Goal: Task Accomplishment & Management: Complete application form

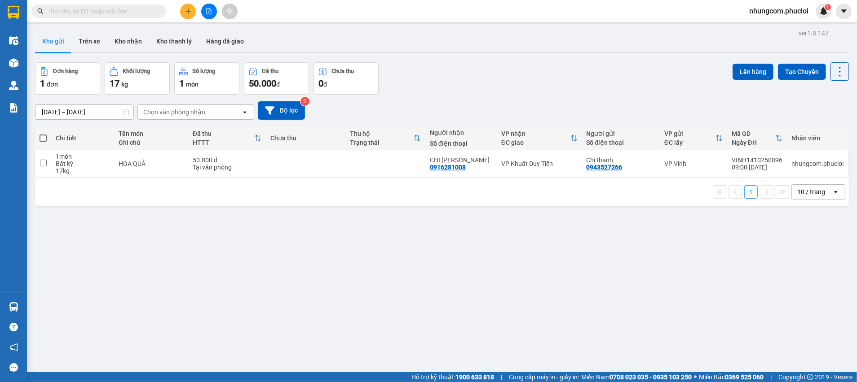
click at [319, 222] on div "ver 1.8.147 Kho gửi Trên xe Kho nhận Kho thanh [PERSON_NAME] đã giao Đơn hàng 1…" at bounding box center [441, 218] width 821 height 382
click at [121, 12] on input "text" at bounding box center [102, 11] width 106 height 10
paste input "50388"
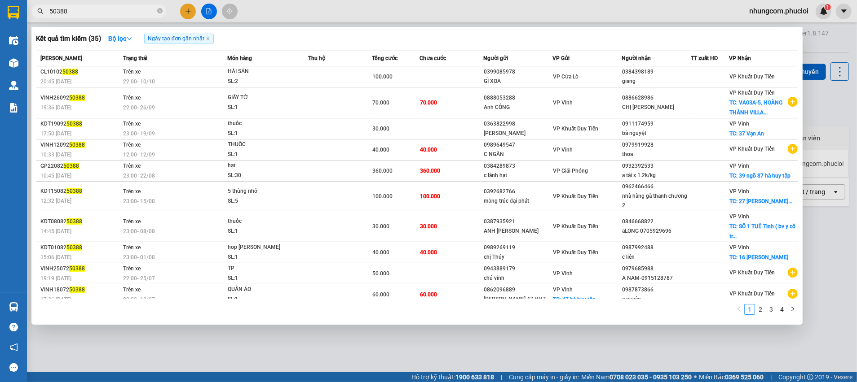
type input "50388"
click at [158, 11] on icon "close-circle" at bounding box center [159, 10] width 5 height 5
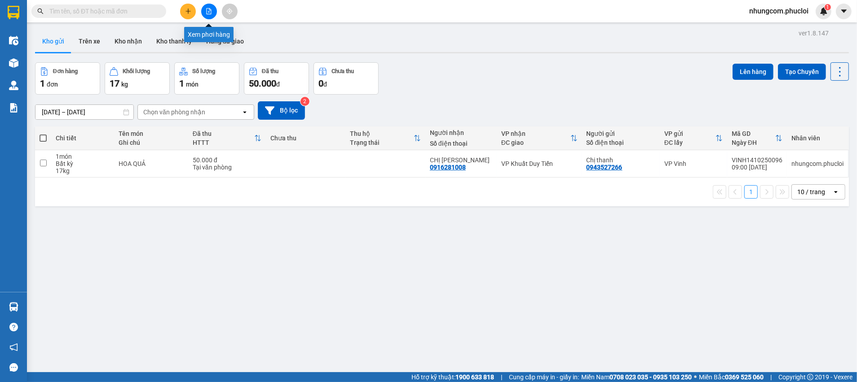
click at [209, 9] on icon "file-add" at bounding box center [208, 11] width 5 height 6
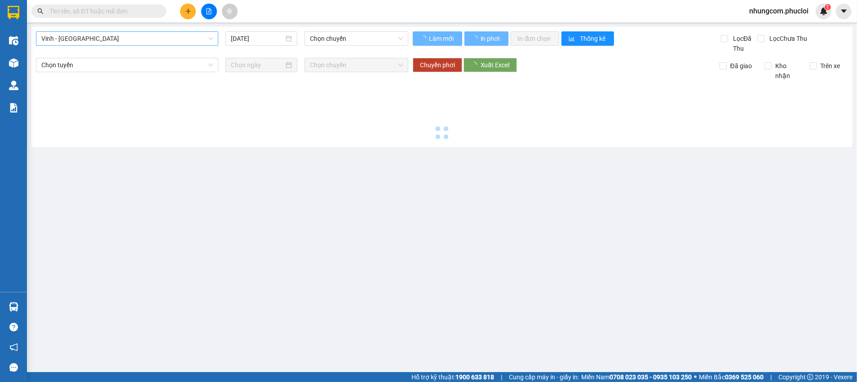
click at [128, 40] on span "Vinh - [GEOGRAPHIC_DATA]" at bounding box center [126, 38] width 171 height 13
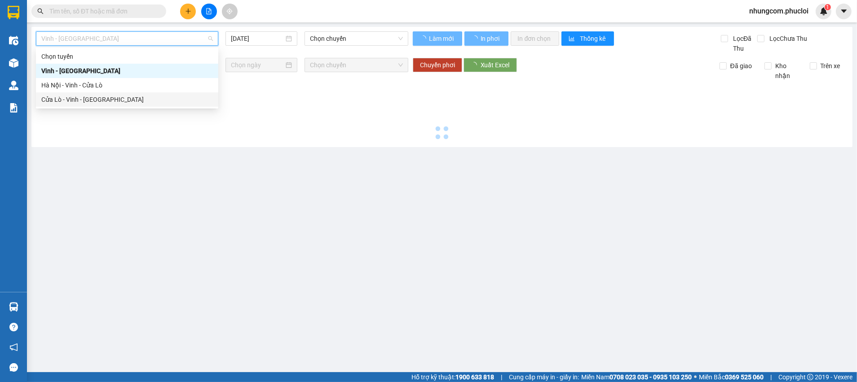
click at [89, 100] on div "Cửa Lò - Vinh - [GEOGRAPHIC_DATA]" at bounding box center [126, 100] width 171 height 10
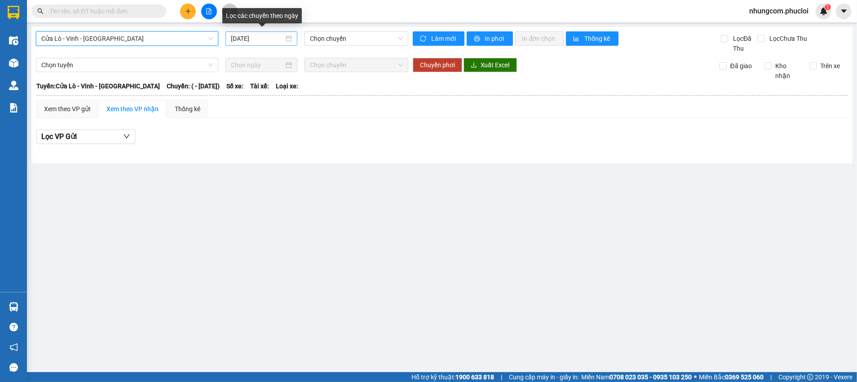
click at [289, 38] on div "[DATE]" at bounding box center [261, 39] width 61 height 10
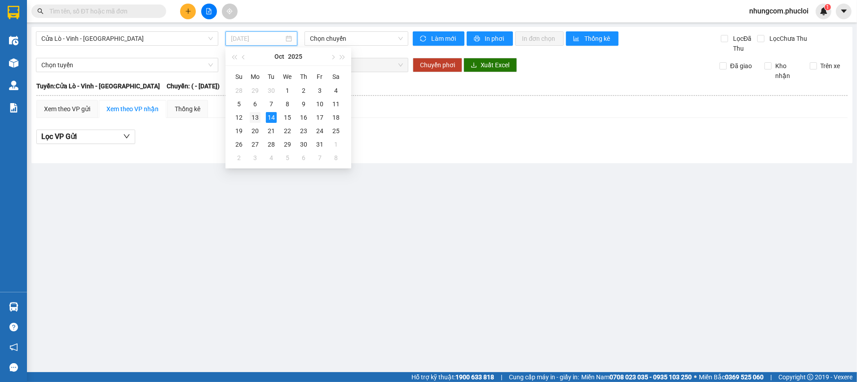
click at [256, 116] on div "13" at bounding box center [255, 117] width 11 height 11
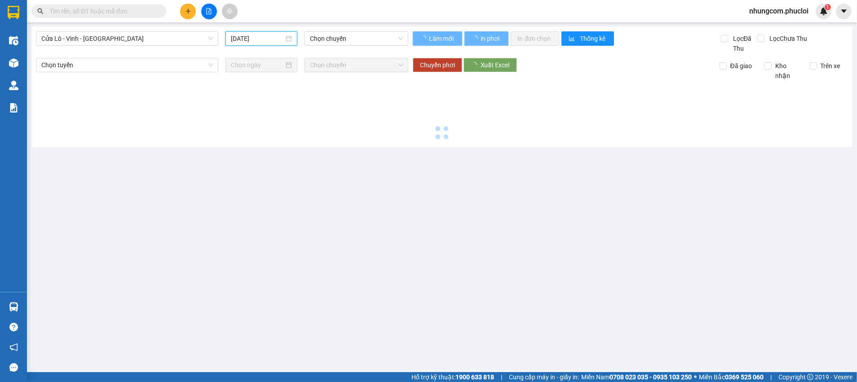
type input "[DATE]"
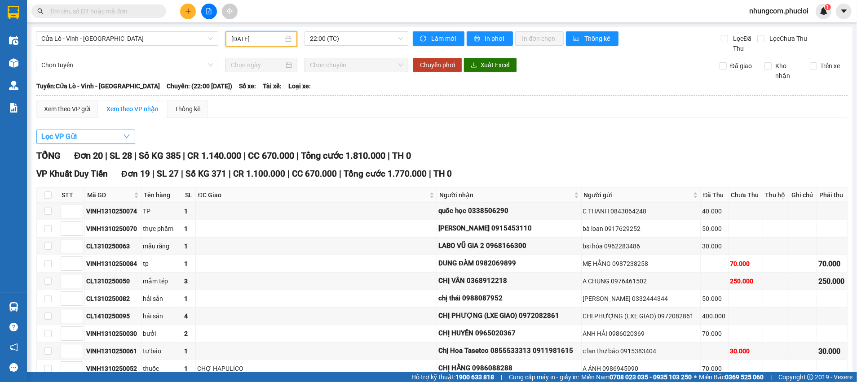
click at [90, 135] on button "Lọc VP Gửi" at bounding box center [85, 137] width 99 height 14
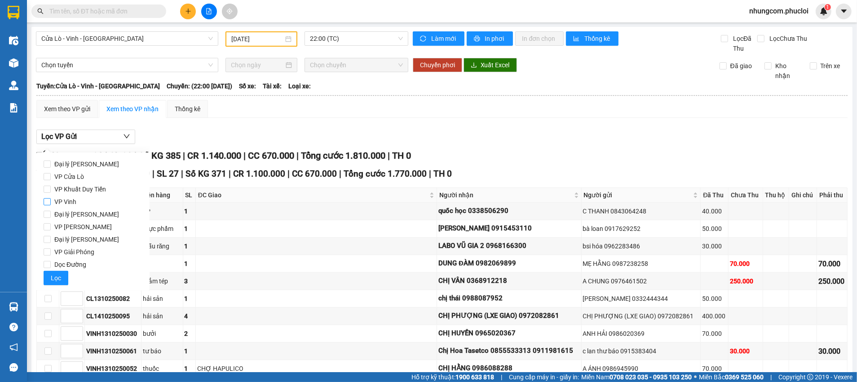
click at [68, 202] on span "VP Vinh" at bounding box center [65, 202] width 29 height 13
click at [51, 202] on input "VP Vinh" at bounding box center [47, 201] width 7 height 7
checkbox input "true"
click at [53, 277] on span "Lọc" at bounding box center [56, 278] width 10 height 10
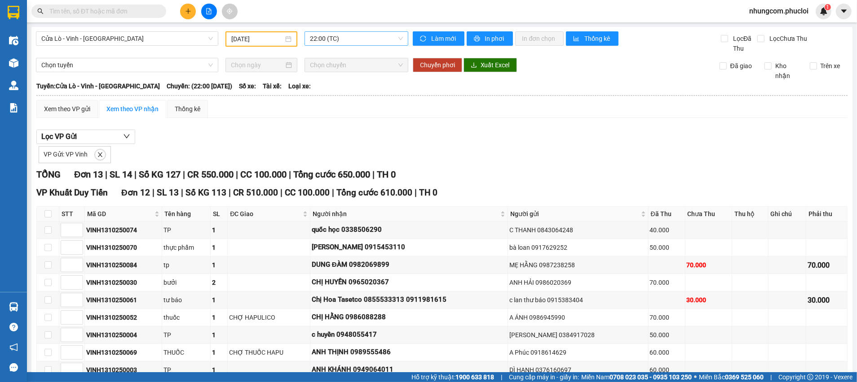
click at [332, 34] on span "22:00 (TC)" at bounding box center [356, 38] width 92 height 13
click at [337, 118] on div "Xem theo VP gửi Xem theo VP nhận Thống kê Lọc VP Gửi VP Gửi: VP Vinh TỔNG Đơn …" at bounding box center [441, 324] width 811 height 449
click at [329, 136] on div "Lọc VP Gửi VP Gửi: VP Vinh" at bounding box center [441, 147] width 811 height 34
click at [352, 41] on span "22:00 (TC)" at bounding box center [356, 38] width 92 height 13
click at [392, 85] on div "Tuyến: Cửa Lò - Vinh - [GEOGRAPHIC_DATA] Chuyến: (22:00 [DATE]) Số xe: Tài xế: …" at bounding box center [441, 86] width 811 height 10
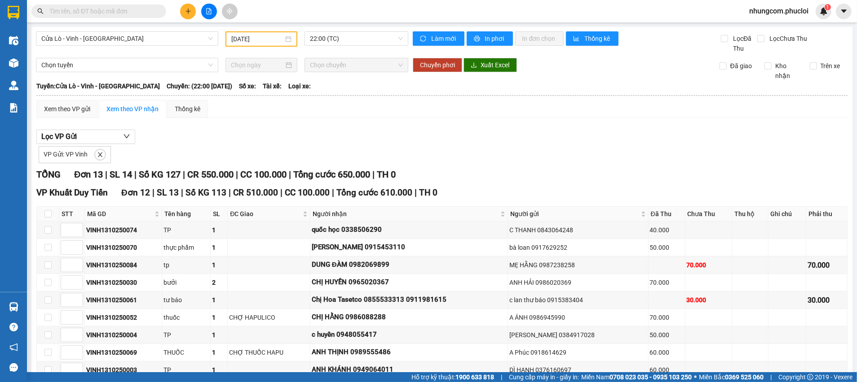
click at [389, 62] on span "Chọn chuyến" at bounding box center [356, 64] width 92 height 13
click at [358, 36] on span "22:00 (TC)" at bounding box center [356, 38] width 92 height 13
click at [360, 130] on div "Lọc VP Gửi VP Gửi: VP Vinh" at bounding box center [441, 147] width 811 height 34
click at [187, 11] on icon "plus" at bounding box center [188, 11] width 6 height 6
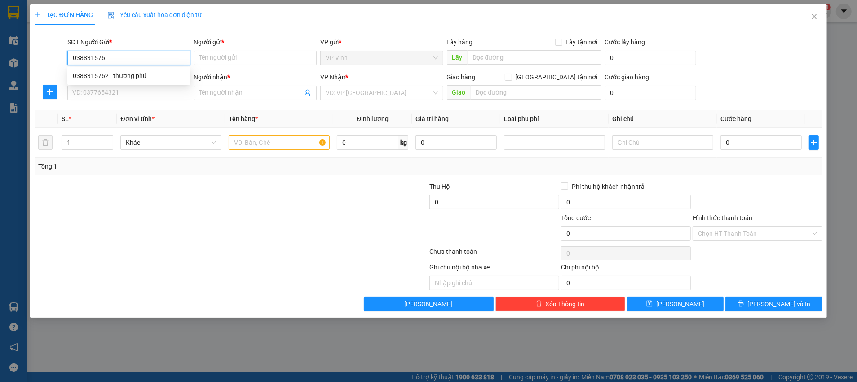
type input "0388315762"
click at [135, 78] on div "0388315762 - thương phú" at bounding box center [129, 76] width 112 height 10
type input "thương phú"
type input "0388315762"
click at [137, 92] on input "SĐT Người Nhận *" at bounding box center [128, 93] width 123 height 14
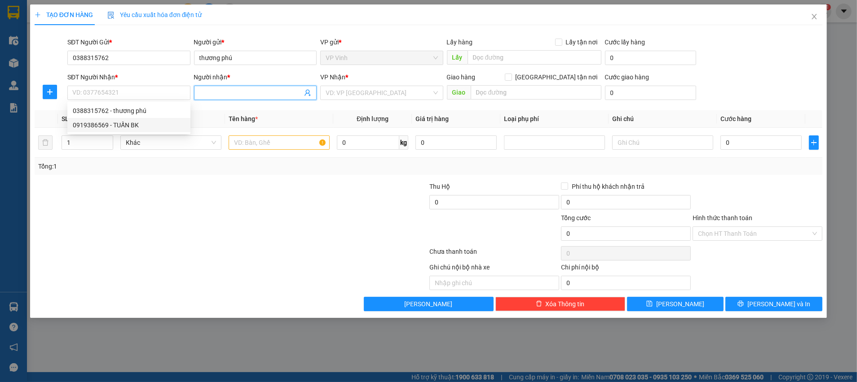
click at [312, 93] on span at bounding box center [255, 93] width 123 height 14
click at [121, 91] on input "SĐT Người Nhận *" at bounding box center [128, 93] width 123 height 14
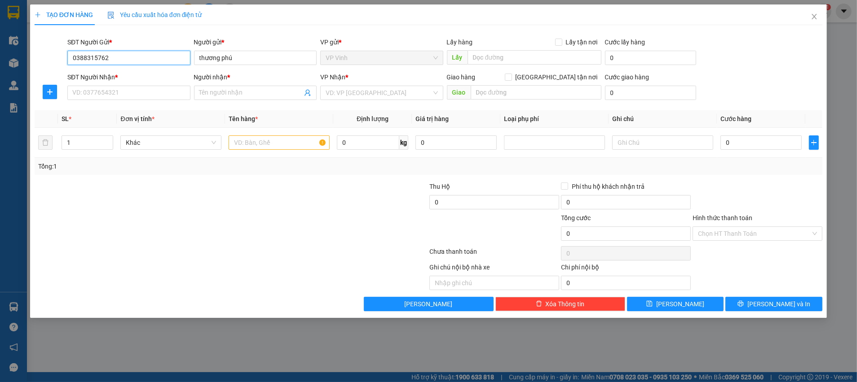
click at [160, 58] on input "0388315762" at bounding box center [128, 58] width 123 height 14
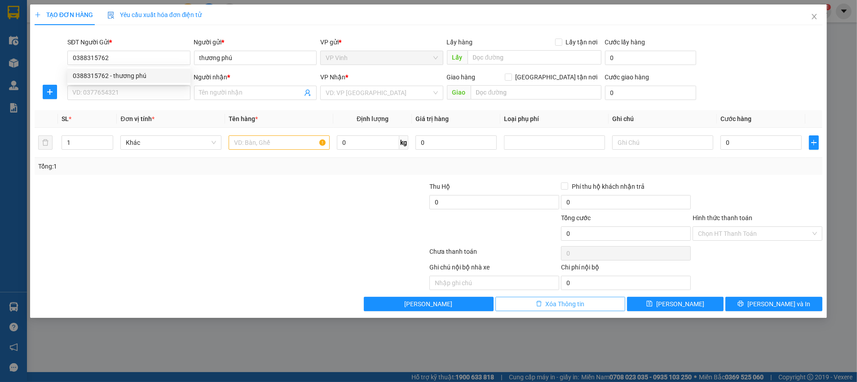
drag, startPoint x: 555, startPoint y: 301, endPoint x: 575, endPoint y: 305, distance: 20.3
click at [555, 302] on span "Xóa Thông tin" at bounding box center [564, 304] width 39 height 10
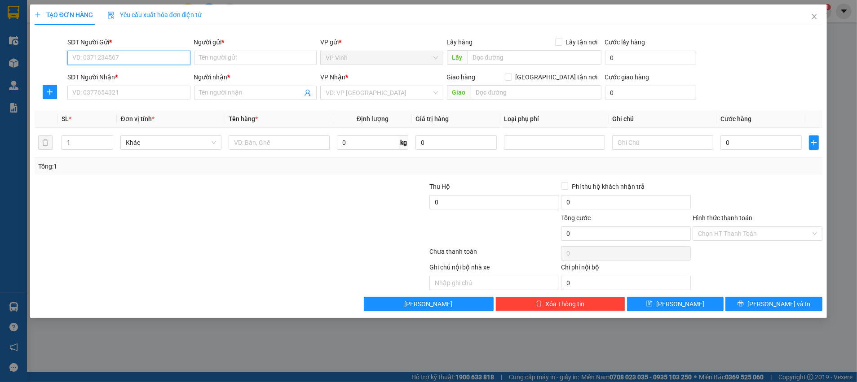
click at [164, 54] on input "SĐT Người Gửi *" at bounding box center [128, 58] width 123 height 14
click at [131, 75] on div "0388315762 - thương phú" at bounding box center [129, 76] width 112 height 10
type input "0388315762"
type input "thương phú"
click at [161, 91] on input "SĐT Người Nhận *" at bounding box center [128, 93] width 123 height 14
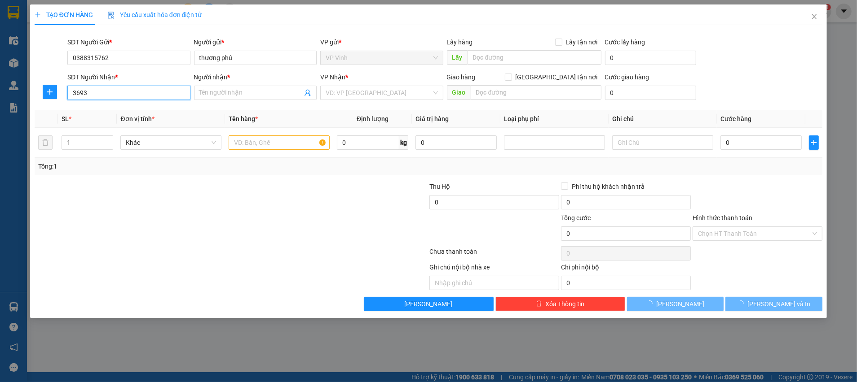
click at [72, 92] on input "3693" at bounding box center [128, 93] width 123 height 14
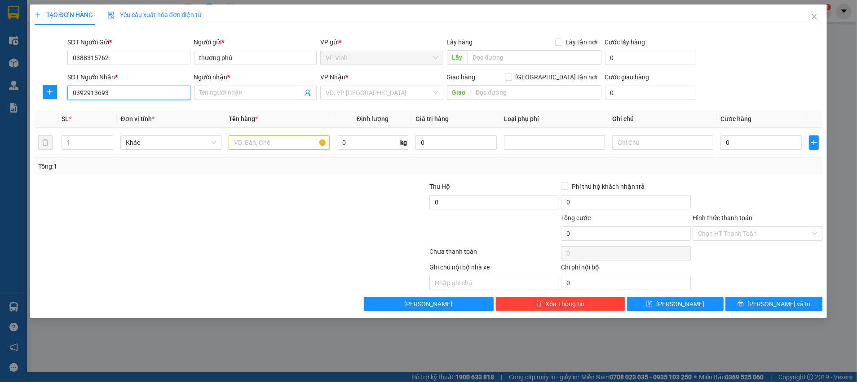
type input "0392913693"
click at [243, 95] on input "Người nhận *" at bounding box center [250, 93] width 103 height 10
type input "[PERSON_NAME]"
click at [331, 90] on input "search" at bounding box center [378, 92] width 106 height 13
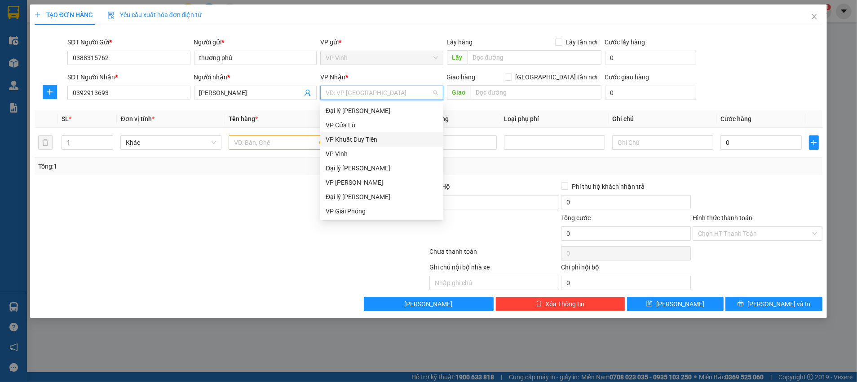
click at [355, 137] on div "VP Khuất Duy Tiến" at bounding box center [381, 140] width 112 height 10
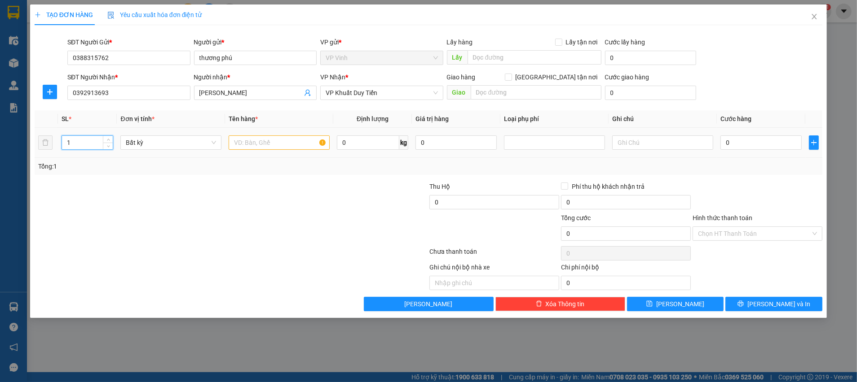
click at [95, 142] on input "1" at bounding box center [87, 142] width 51 height 13
type input "10"
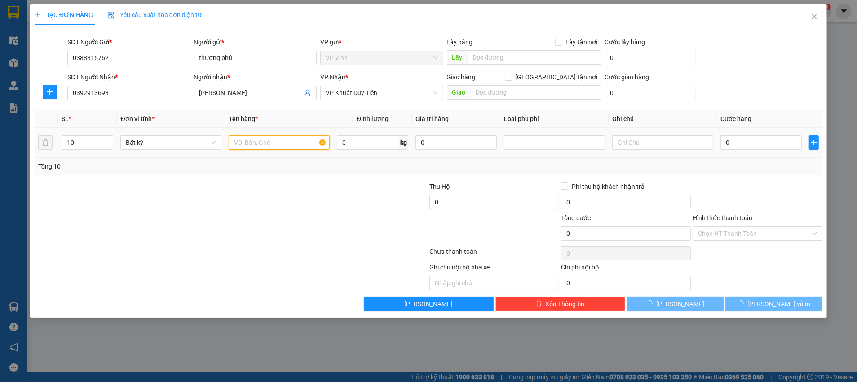
click at [247, 145] on input "text" at bounding box center [278, 143] width 101 height 14
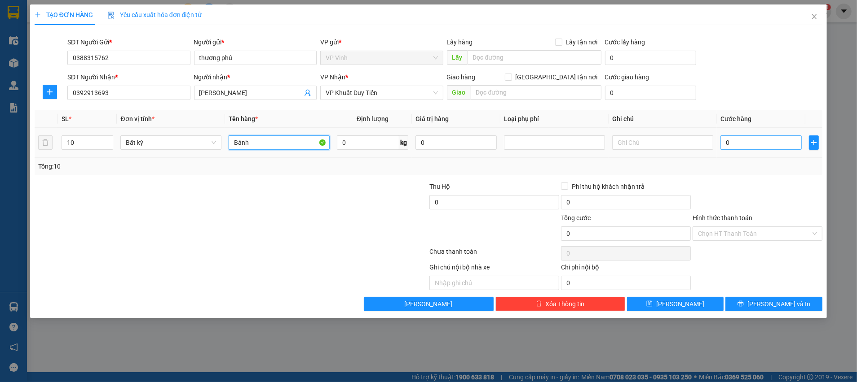
type input "Bánh"
click at [748, 149] on input "0" at bounding box center [760, 143] width 81 height 14
type input "2"
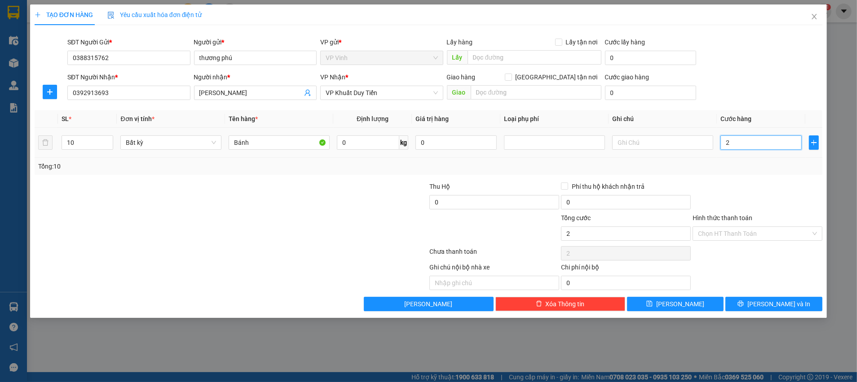
type input "20"
type input "200"
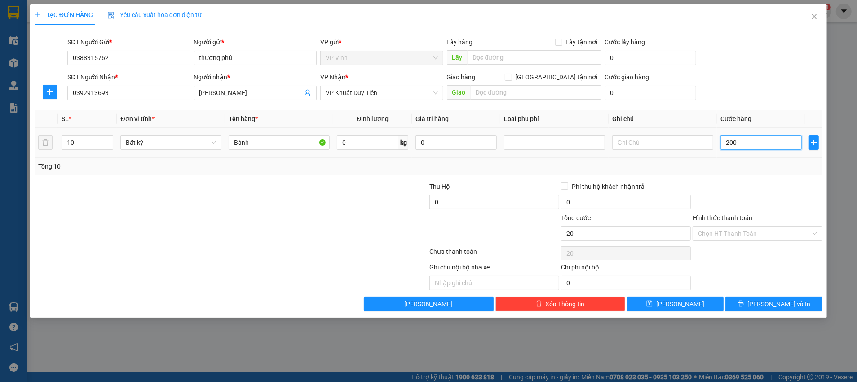
type input "200"
type input "200.000"
click at [729, 188] on div at bounding box center [757, 197] width 132 height 31
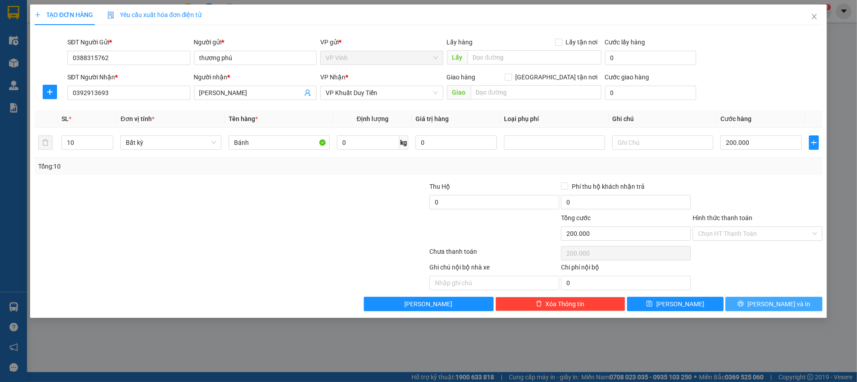
click at [745, 301] on button "[PERSON_NAME] và In" at bounding box center [773, 304] width 97 height 14
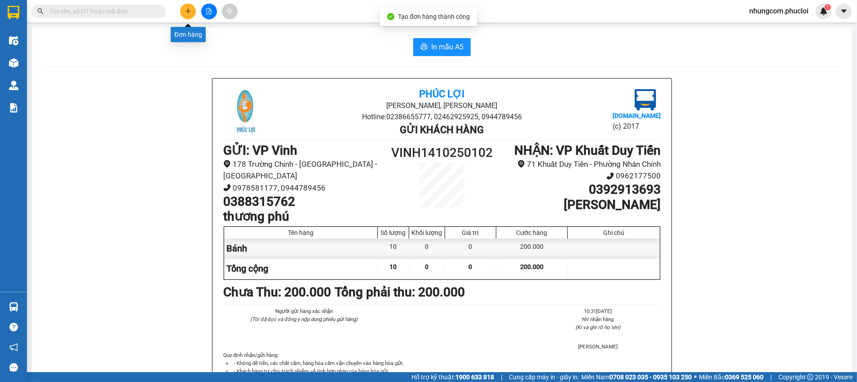
click at [189, 13] on icon "plus" at bounding box center [188, 11] width 6 height 6
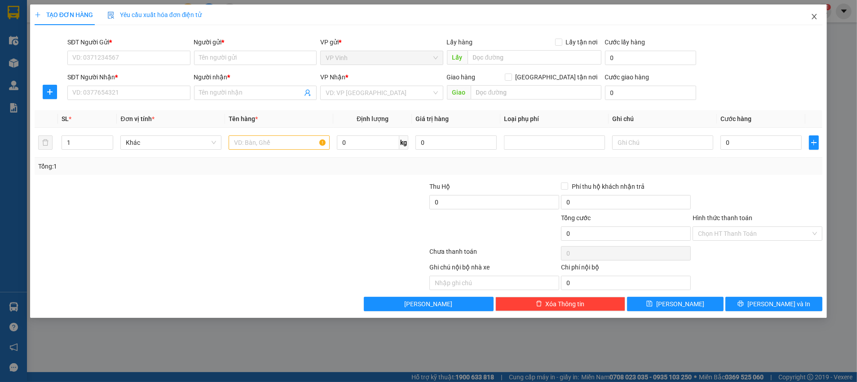
click at [813, 16] on icon "close" at bounding box center [813, 16] width 7 height 7
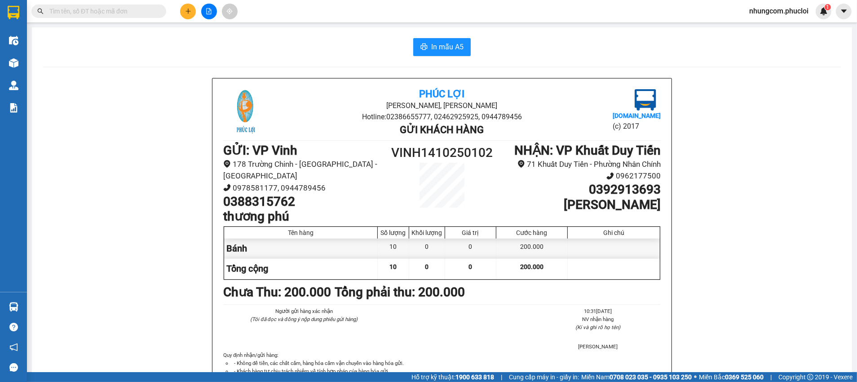
click at [129, 13] on input "text" at bounding box center [102, 11] width 106 height 10
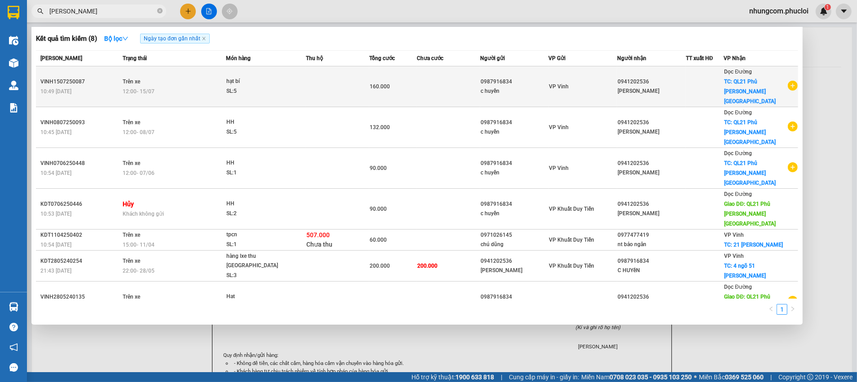
type input "[PERSON_NAME]"
click at [772, 82] on span "TC: QL21 Phủ [PERSON_NAME][GEOGRAPHIC_DATA]" at bounding box center [750, 92] width 52 height 26
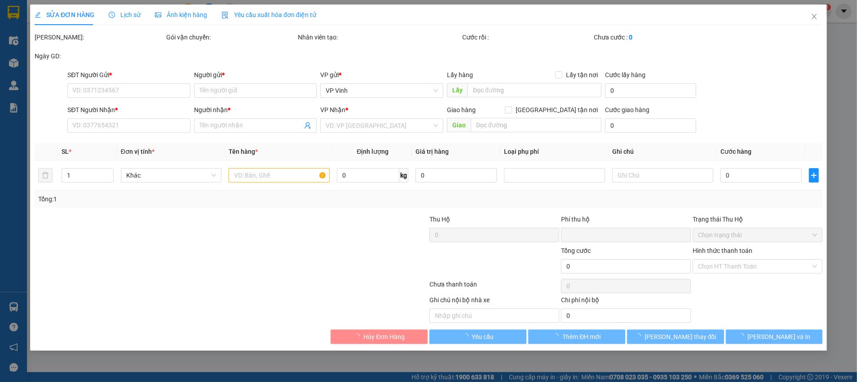
type input "0987916834"
type input "c huyền"
type input "0941202536"
type input "[PERSON_NAME]"
checkbox input "true"
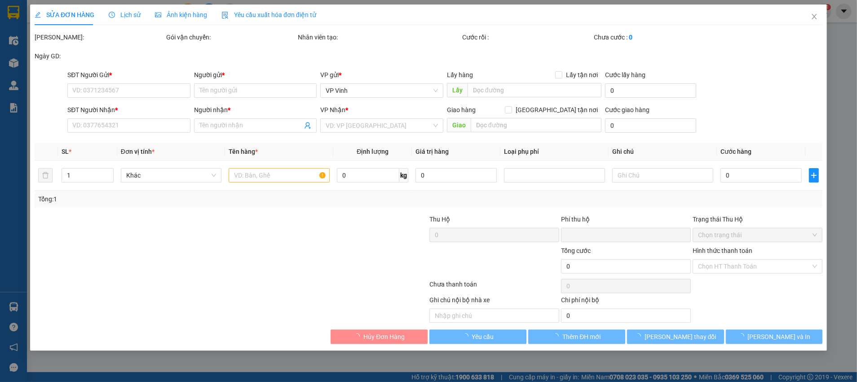
type input "QL21 Phủ [PERSON_NAME][GEOGRAPHIC_DATA]"
type input "0"
type input "160.000"
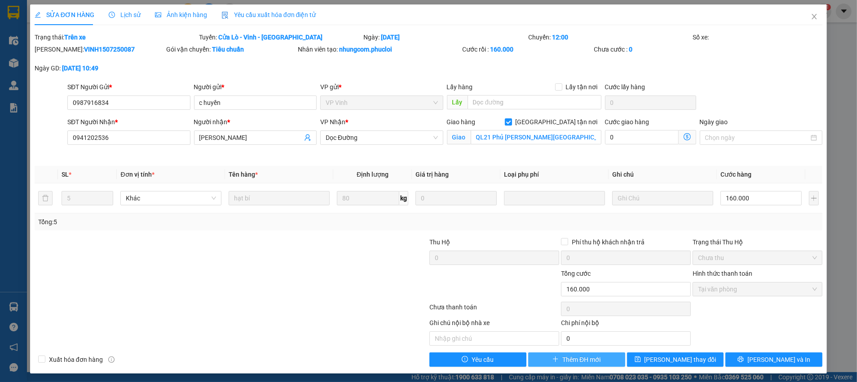
click at [580, 359] on span "Thêm ĐH mới" at bounding box center [581, 360] width 38 height 10
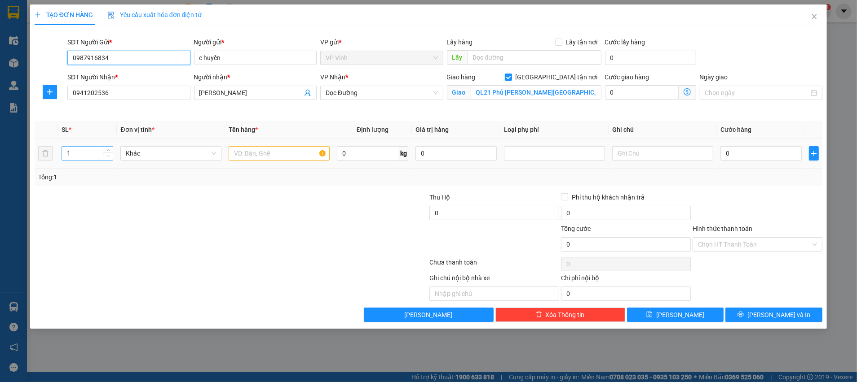
click at [103, 154] on span "Decrease Value" at bounding box center [108, 156] width 10 height 8
click at [110, 151] on span "up" at bounding box center [107, 151] width 5 height 5
type input "3"
click at [110, 151] on span "up" at bounding box center [107, 151] width 5 height 5
click at [274, 154] on input "text" at bounding box center [278, 153] width 101 height 14
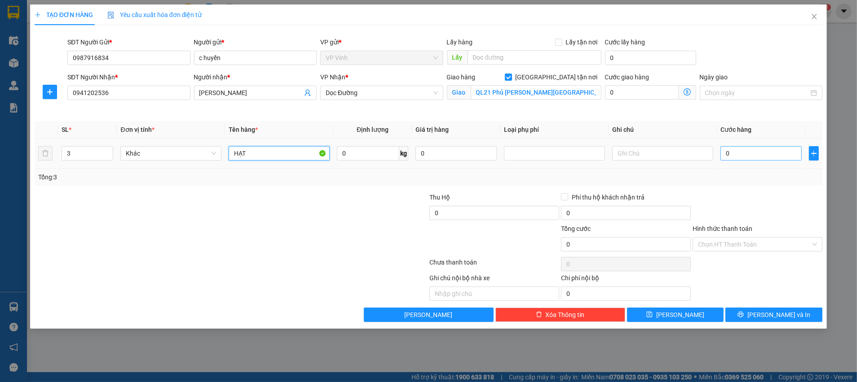
type input "HẠT"
click at [764, 149] on input "0" at bounding box center [760, 153] width 81 height 14
type input "1"
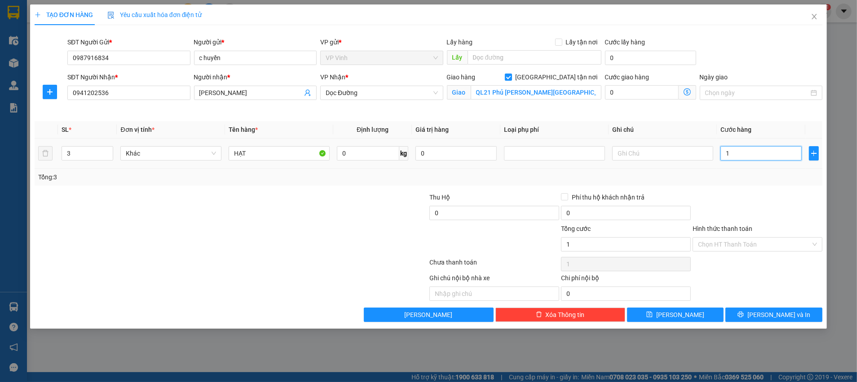
type input "11"
type input "115"
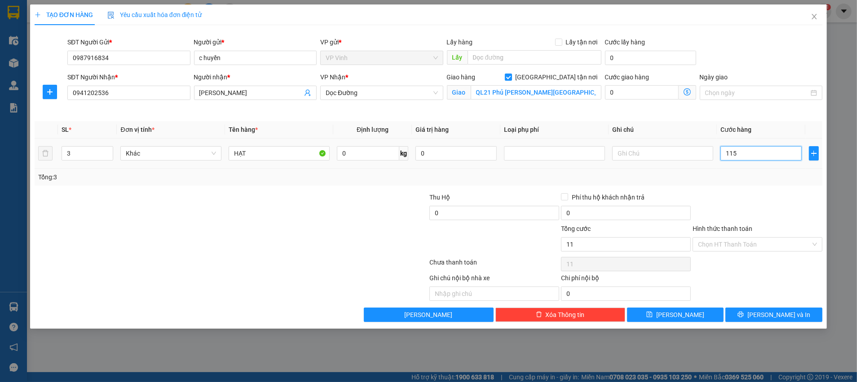
type input "115"
type input "1.150"
type input "11.500"
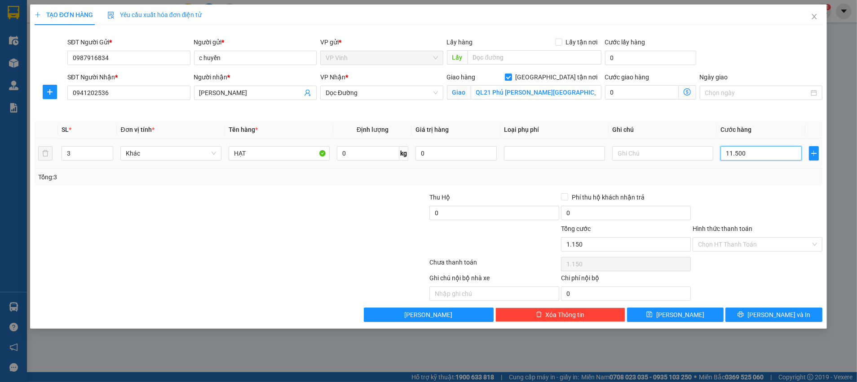
type input "11.500"
type input "115.000"
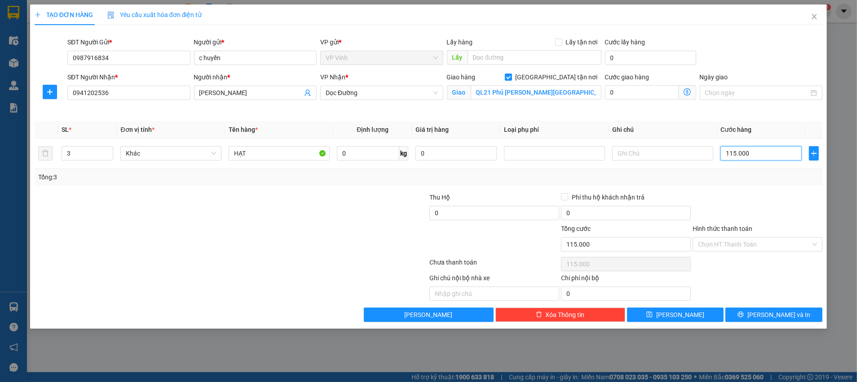
type input "115.000"
click at [740, 181] on div "Tổng: 3" at bounding box center [428, 177] width 780 height 10
click at [747, 247] on input "Hình thức thanh toán" at bounding box center [754, 244] width 113 height 13
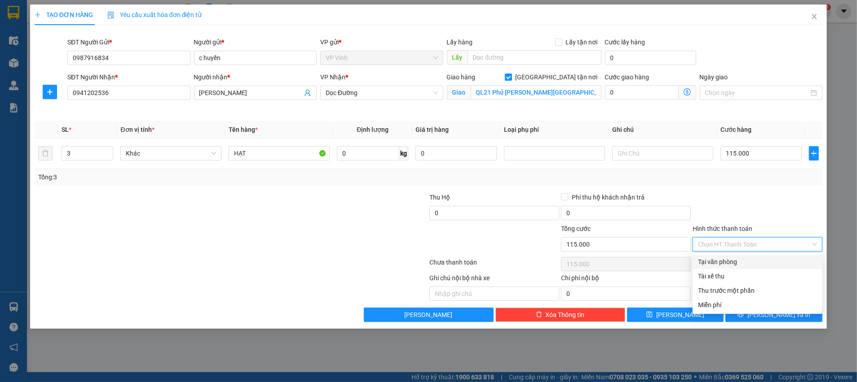
click at [719, 265] on div "Tại văn phòng" at bounding box center [757, 262] width 119 height 10
type input "0"
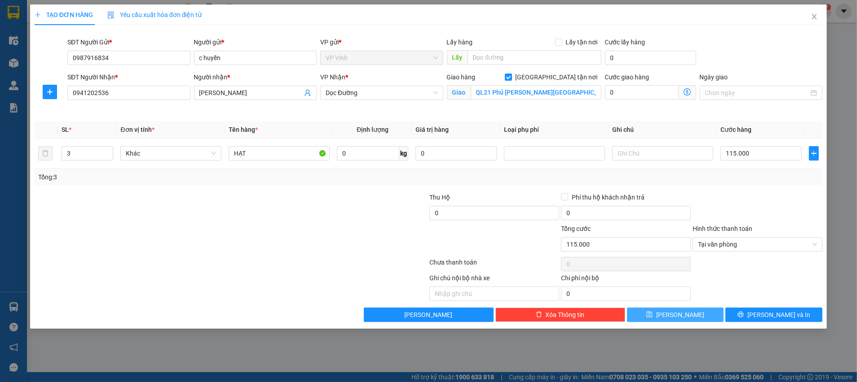
drag, startPoint x: 701, startPoint y: 313, endPoint x: 720, endPoint y: 322, distance: 20.5
click at [700, 313] on button "[PERSON_NAME]" at bounding box center [675, 315] width 97 height 14
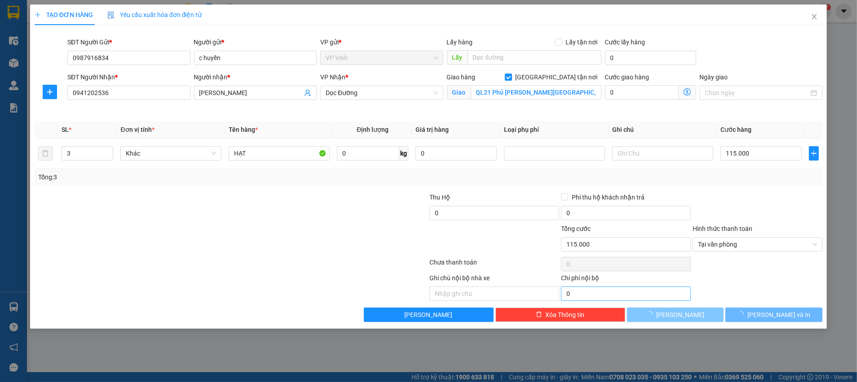
checkbox input "false"
type input "1"
type input "0"
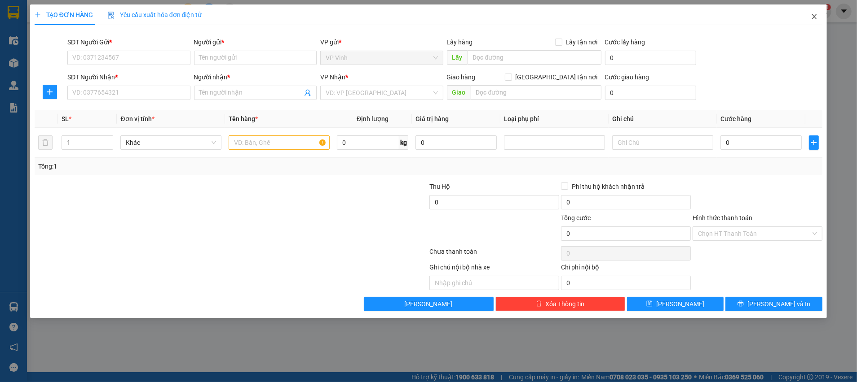
click at [817, 18] on icon "close" at bounding box center [813, 16] width 7 height 7
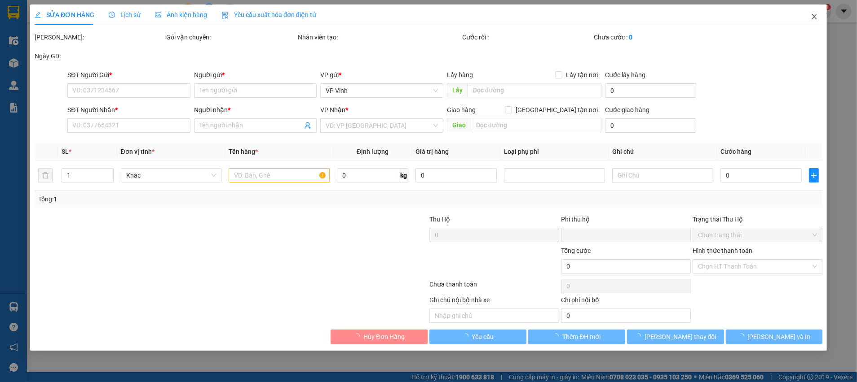
type input "0987916834"
type input "c huyền"
type input "0941202536"
type input "[PERSON_NAME]"
checkbox input "true"
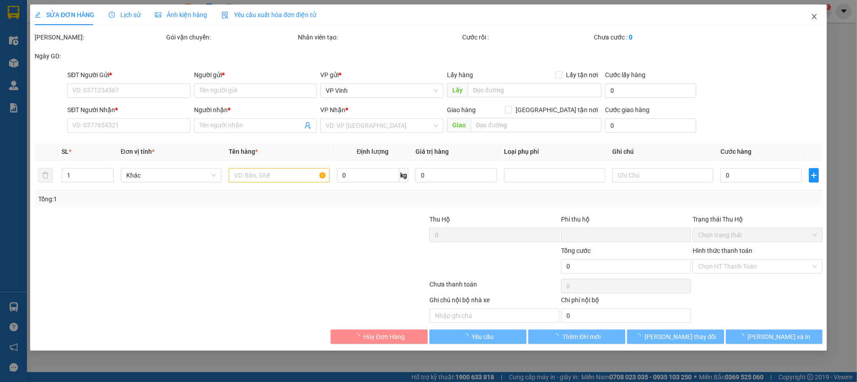
type input "QL21 Phủ [PERSON_NAME][GEOGRAPHIC_DATA]"
type input "0"
type input "160.000"
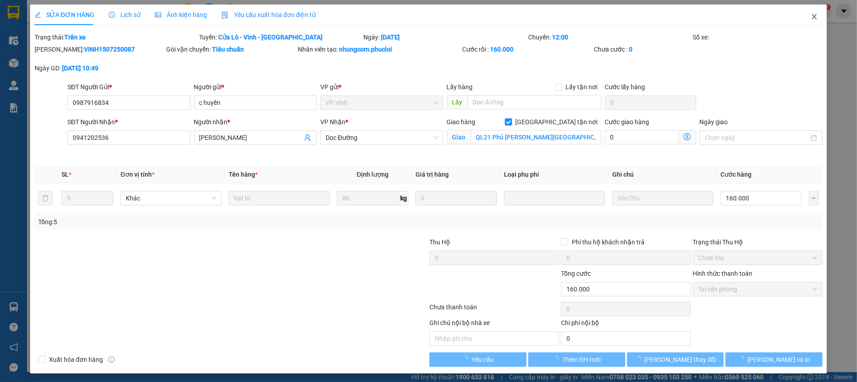
click at [813, 19] on span "Close" at bounding box center [813, 16] width 25 height 25
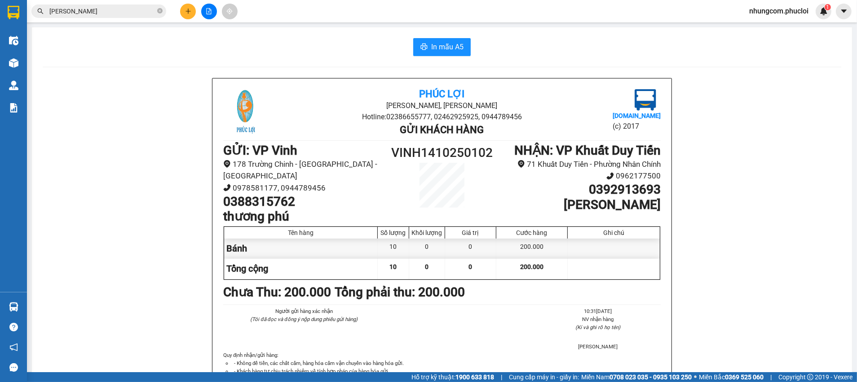
click at [719, 140] on div "Phúc Lợi Đường [PERSON_NAME], Phường Nghi Hương Hotline: 02386655777, 024629259…" at bounding box center [442, 258] width 798 height 360
drag, startPoint x: 162, startPoint y: 10, endPoint x: 153, endPoint y: 15, distance: 10.2
click at [158, 12] on icon "close-circle" at bounding box center [159, 10] width 5 height 5
